Goal: Task Accomplishment & Management: Complete application form

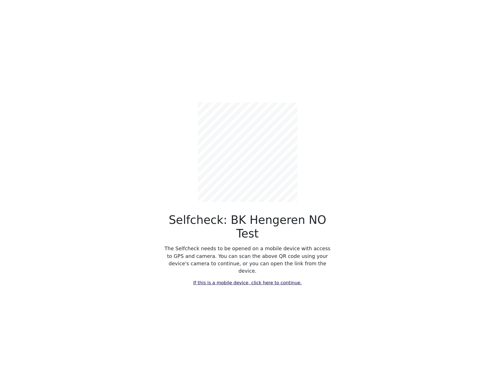
click at [237, 280] on link "If this is a mobile device, click here to continue." at bounding box center [247, 282] width 108 height 5
select select "4788"
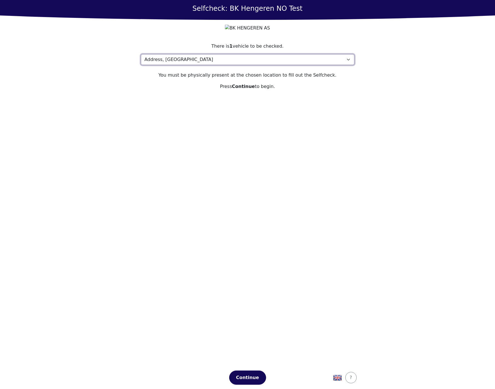
click at [217, 65] on select "Please select your location Address, 1000 Town My location isn't listed" at bounding box center [248, 59] width 214 height 11
click at [193, 164] on section "There is 1 vehicle to be checked. Please select your location Address, 1000 Tow…" at bounding box center [247, 201] width 227 height 331
click at [286, 168] on section "There is 1 vehicle to be checked. Please select your location Address, 1000 Tow…" at bounding box center [247, 201] width 227 height 331
click at [287, 172] on section "There is 1 vehicle to be checked. Please select your location Address, 1000 Tow…" at bounding box center [247, 201] width 227 height 331
click at [244, 375] on div "Continue" at bounding box center [247, 378] width 25 height 7
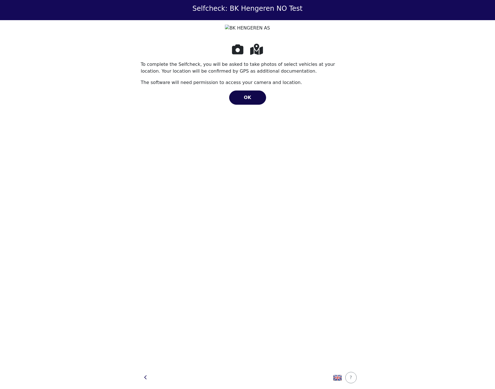
click at [244, 105] on button "OK" at bounding box center [247, 98] width 37 height 14
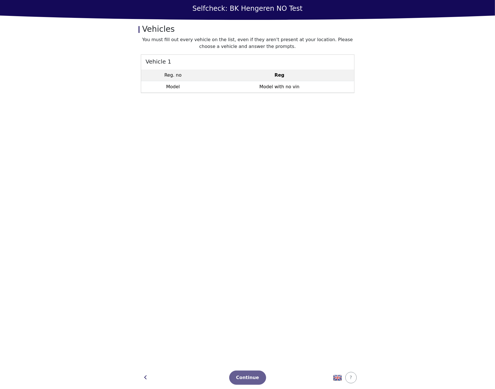
click at [301, 74] on td "Reg" at bounding box center [279, 76] width 149 height 12
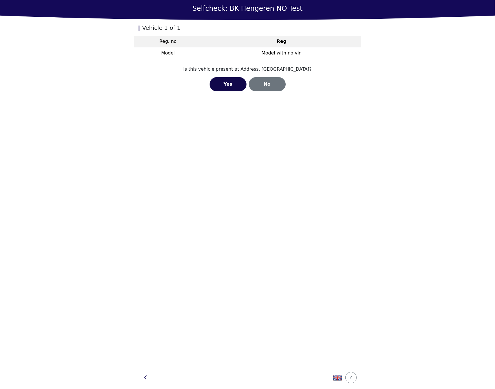
click at [239, 82] on div "Yes" at bounding box center [228, 84] width 25 height 7
click at [239, 82] on div "Open Camera" at bounding box center [248, 82] width 32 height 7
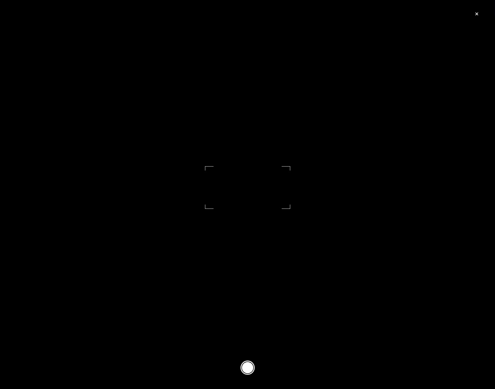
click at [249, 368] on button at bounding box center [248, 368] width 14 height 14
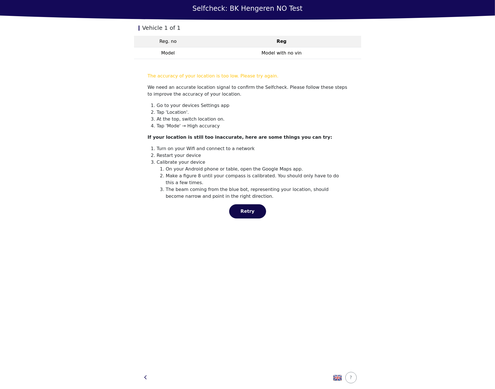
click at [252, 206] on button "Retry" at bounding box center [247, 211] width 37 height 14
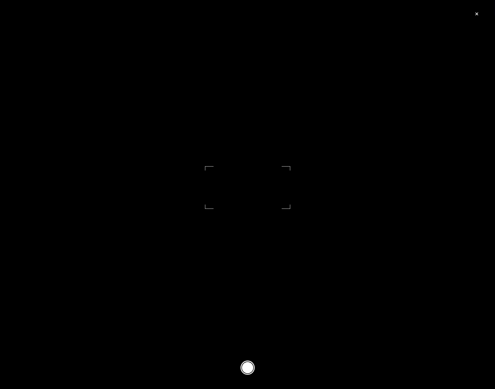
click at [254, 367] on footer at bounding box center [247, 368] width 495 height 43
click at [251, 367] on button at bounding box center [248, 368] width 14 height 14
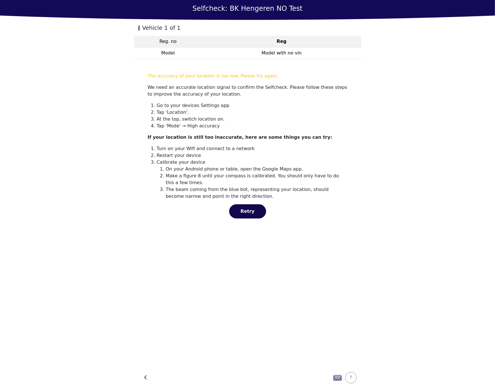
click at [256, 216] on button "Retry" at bounding box center [247, 211] width 37 height 14
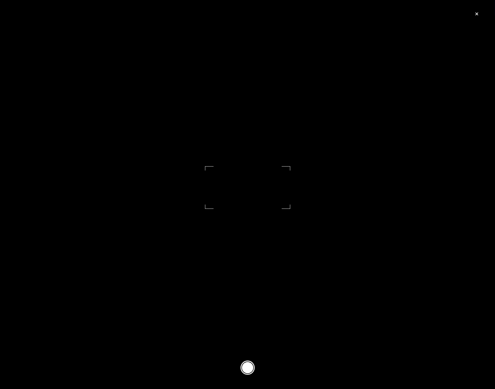
click at [245, 363] on button at bounding box center [248, 368] width 14 height 14
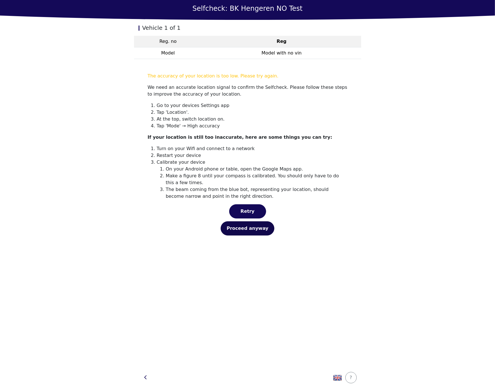
click at [251, 226] on div "Proceed anyway" at bounding box center [248, 228] width 42 height 7
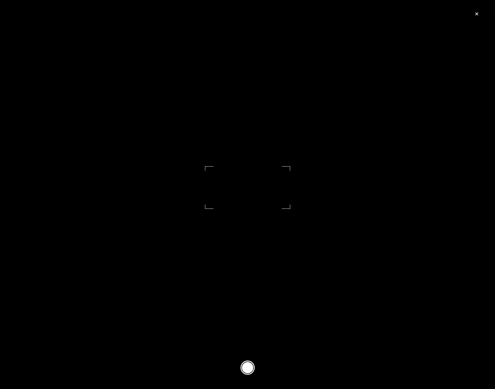
click at [248, 365] on button at bounding box center [248, 368] width 14 height 14
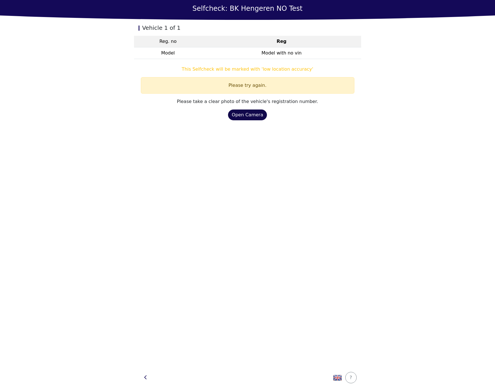
click at [248, 114] on div "Open Camera" at bounding box center [248, 115] width 32 height 7
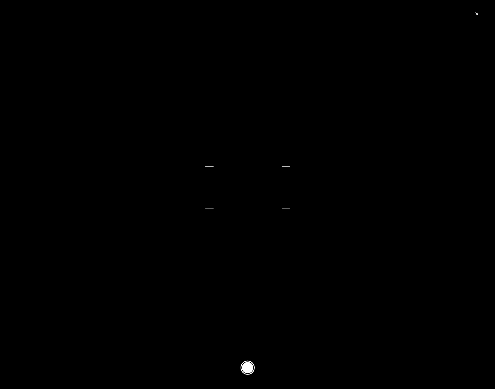
click at [250, 366] on button at bounding box center [248, 368] width 14 height 14
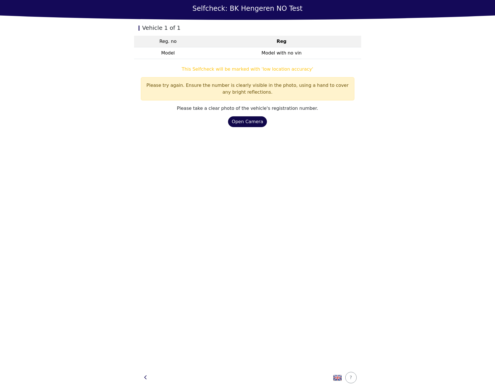
click at [251, 122] on div "Open Camera" at bounding box center [248, 121] width 32 height 7
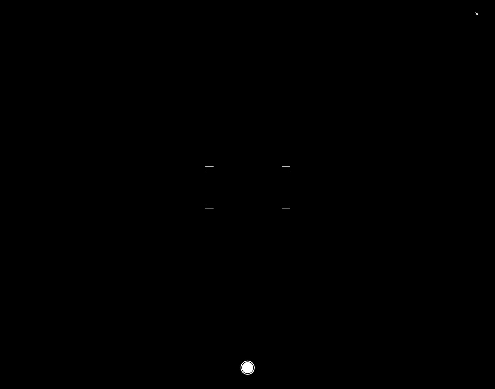
click at [246, 371] on button at bounding box center [248, 368] width 14 height 14
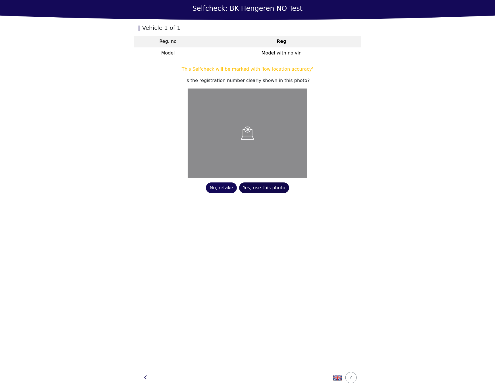
click at [257, 190] on div "Yes, use this photo" at bounding box center [264, 188] width 43 height 7
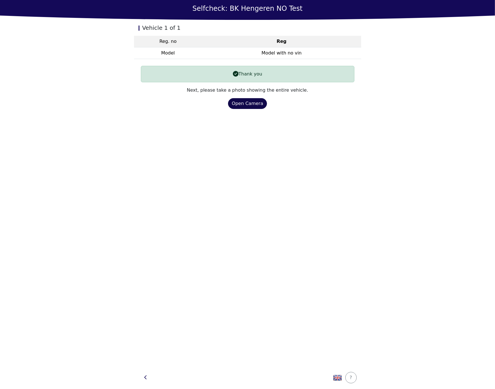
click at [254, 104] on div "Open Camera" at bounding box center [248, 103] width 32 height 7
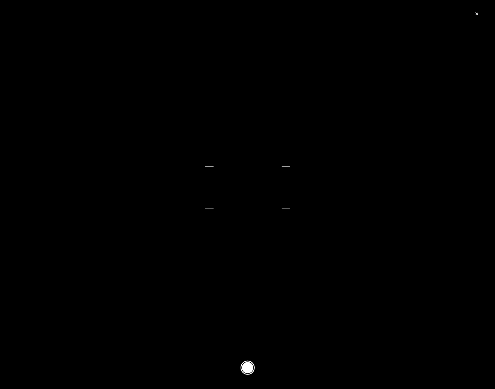
click at [247, 368] on button at bounding box center [248, 368] width 14 height 14
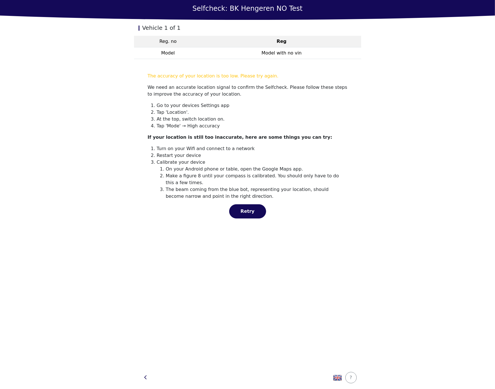
click at [246, 203] on div "The accuracy of your location is too low. Please try again. We need an accurate…" at bounding box center [248, 146] width 200 height 146
click at [246, 209] on span "Retry" at bounding box center [248, 211] width 14 height 5
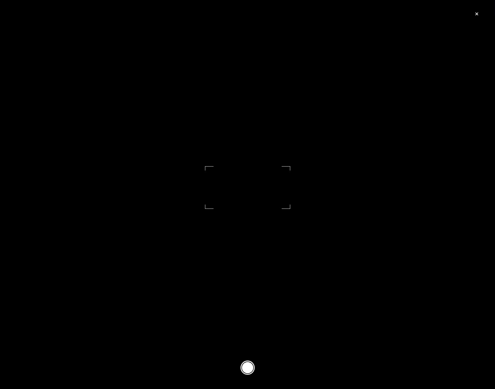
click at [250, 367] on button at bounding box center [248, 368] width 14 height 14
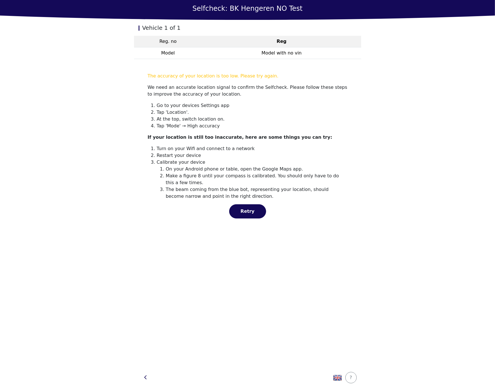
click at [248, 219] on section "The accuracy of your location is too low. Please try again. We need an accurate…" at bounding box center [248, 146] width 214 height 160
click at [251, 214] on div "Retry" at bounding box center [247, 211] width 25 height 7
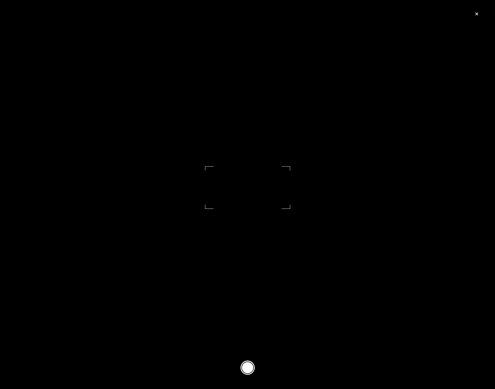
click at [246, 367] on button at bounding box center [248, 368] width 14 height 14
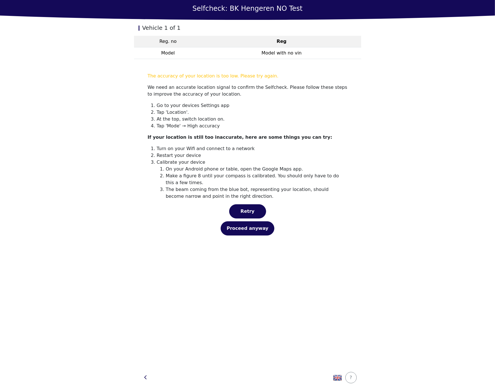
click at [269, 298] on div "Vehicle 1 of 1 Reg. no Reg Model Model with no vin The accuracy of your locatio…" at bounding box center [247, 193] width 227 height 347
click at [255, 230] on div "Proceed anyway" at bounding box center [248, 228] width 42 height 7
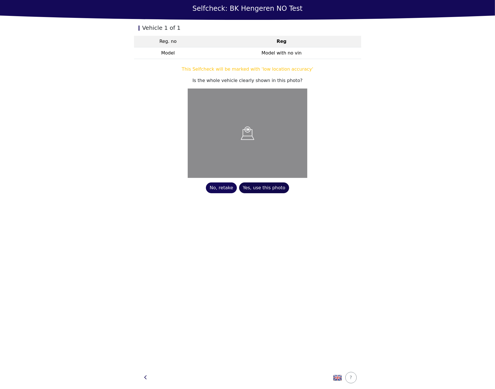
click at [259, 188] on div "Yes, use this photo" at bounding box center [264, 188] width 43 height 7
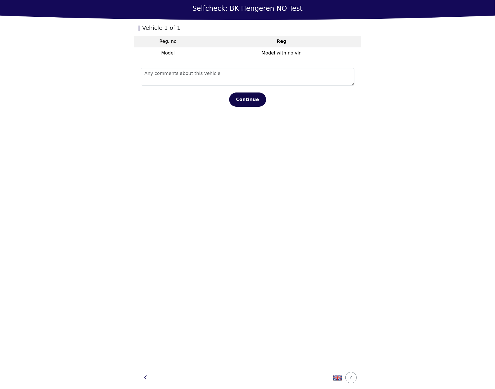
click at [244, 102] on div "Continue" at bounding box center [247, 99] width 25 height 7
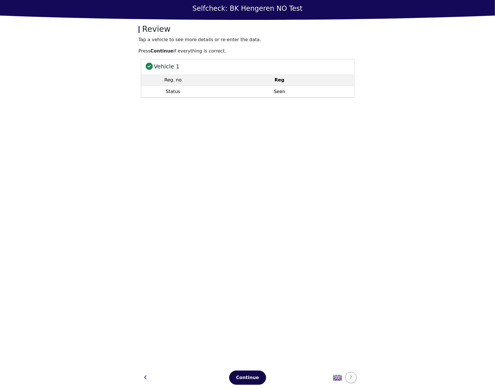
click at [256, 374] on button "Continue" at bounding box center [247, 378] width 37 height 14
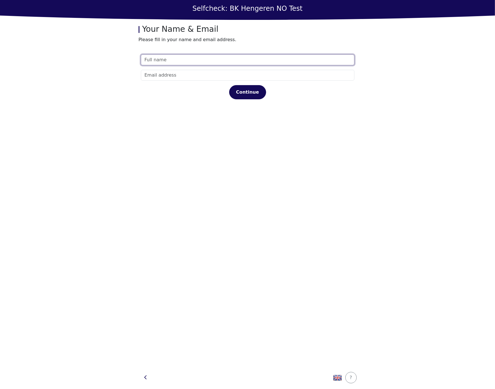
click at [202, 60] on input "text" at bounding box center [248, 60] width 214 height 11
type input "test"
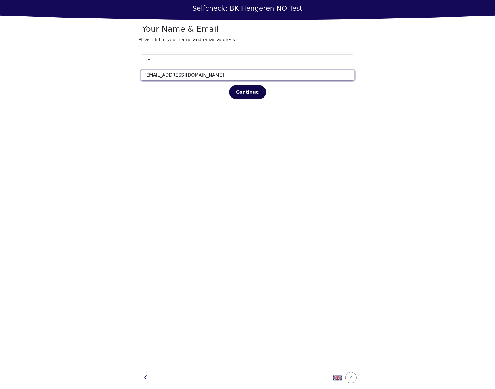
type input "[EMAIL_ADDRESS][DOMAIN_NAME]"
click at [262, 88] on button "Continue" at bounding box center [247, 92] width 37 height 14
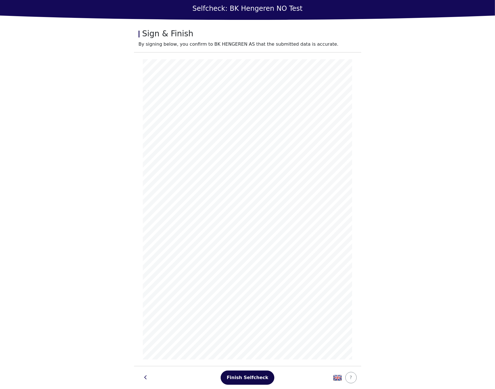
click at [256, 377] on div "Finish Selfcheck" at bounding box center [247, 378] width 41 height 7
